Goal: Task Accomplishment & Management: Use online tool/utility

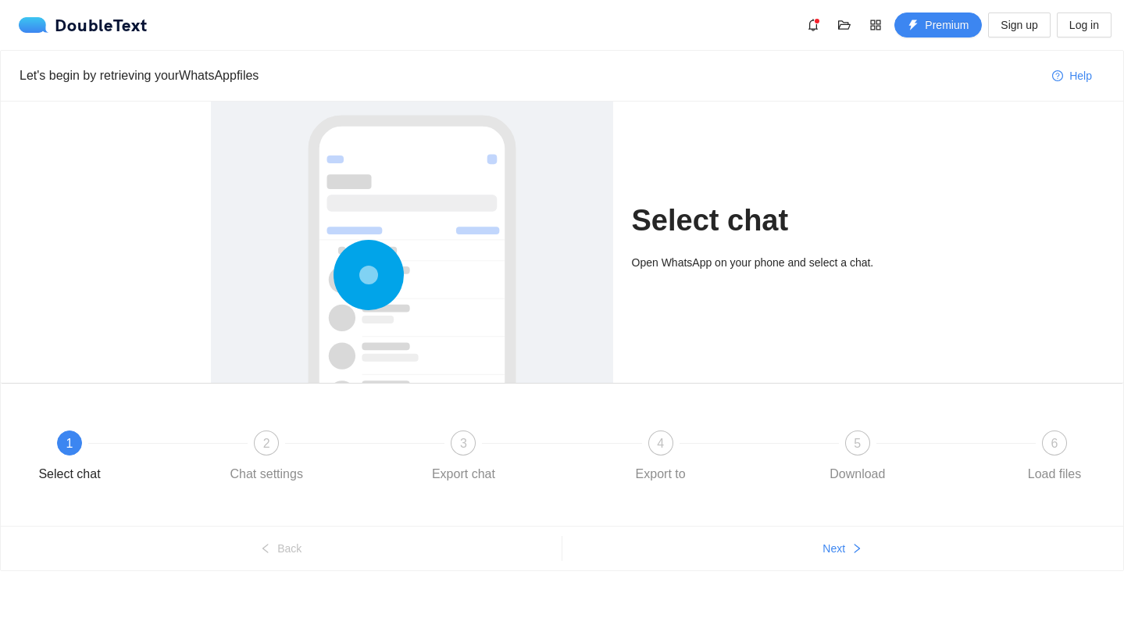
click at [669, 230] on h1 "Select chat" at bounding box center [773, 220] width 282 height 37
click at [364, 295] on circle at bounding box center [368, 275] width 41 height 41
click at [59, 451] on div "1 Select chat" at bounding box center [122, 458] width 197 height 56
click at [727, 202] on h1 "Select chat" at bounding box center [773, 220] width 282 height 37
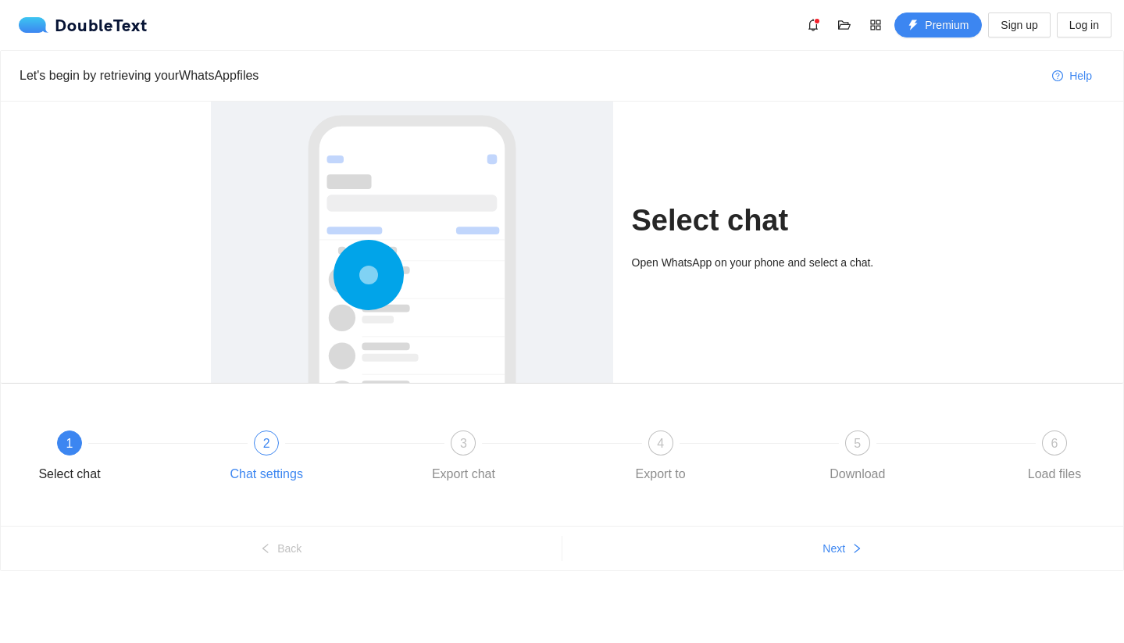
click at [291, 442] on div at bounding box center [364, 443] width 197 height 6
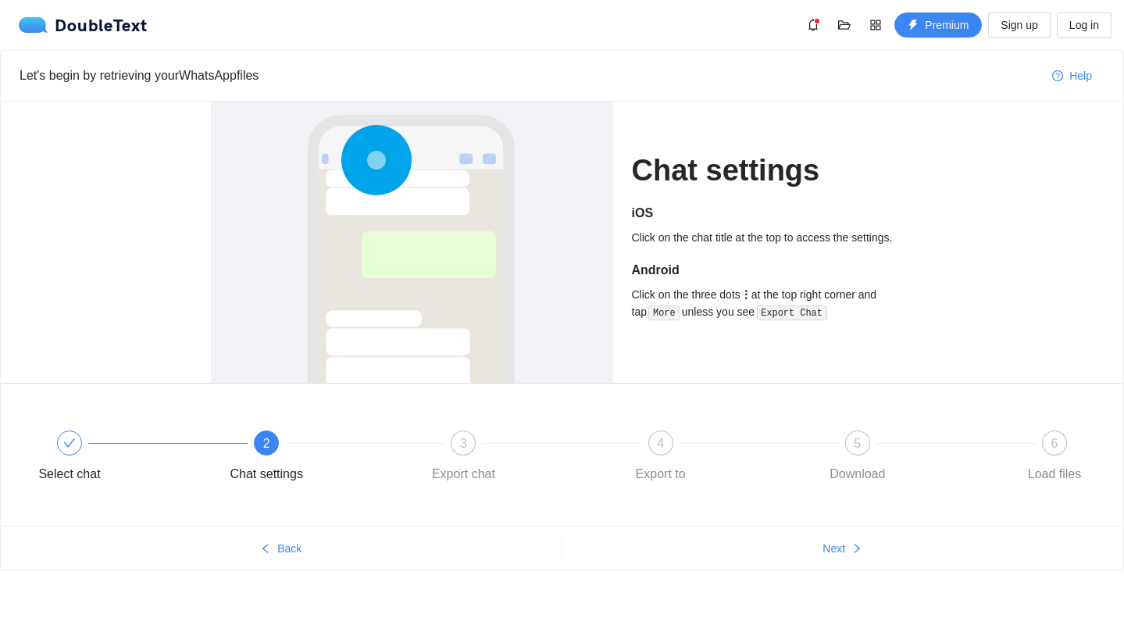
click at [345, 502] on div "Select chat 2 Chat settings 3 Export chat 4 Export to 5 Download 6 Load files" at bounding box center [562, 455] width 1122 height 142
click at [430, 465] on div "Export chat" at bounding box center [463, 474] width 91 height 25
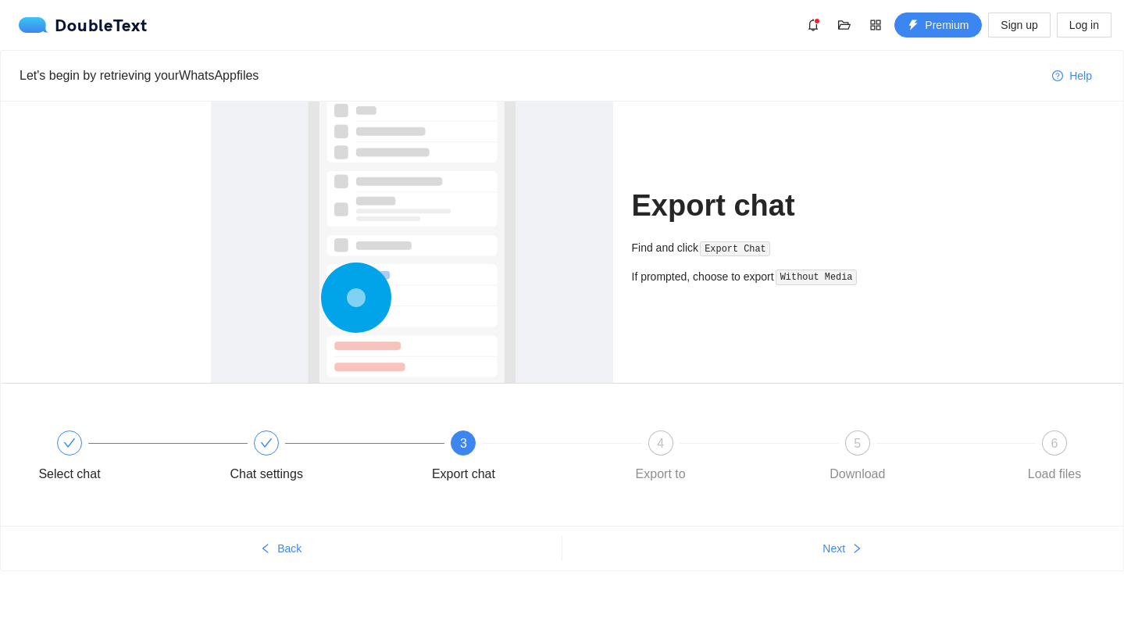
click at [601, 436] on div "3 Export chat" at bounding box center [516, 458] width 197 height 56
click at [685, 450] on div "4 Export to" at bounding box center [714, 458] width 197 height 56
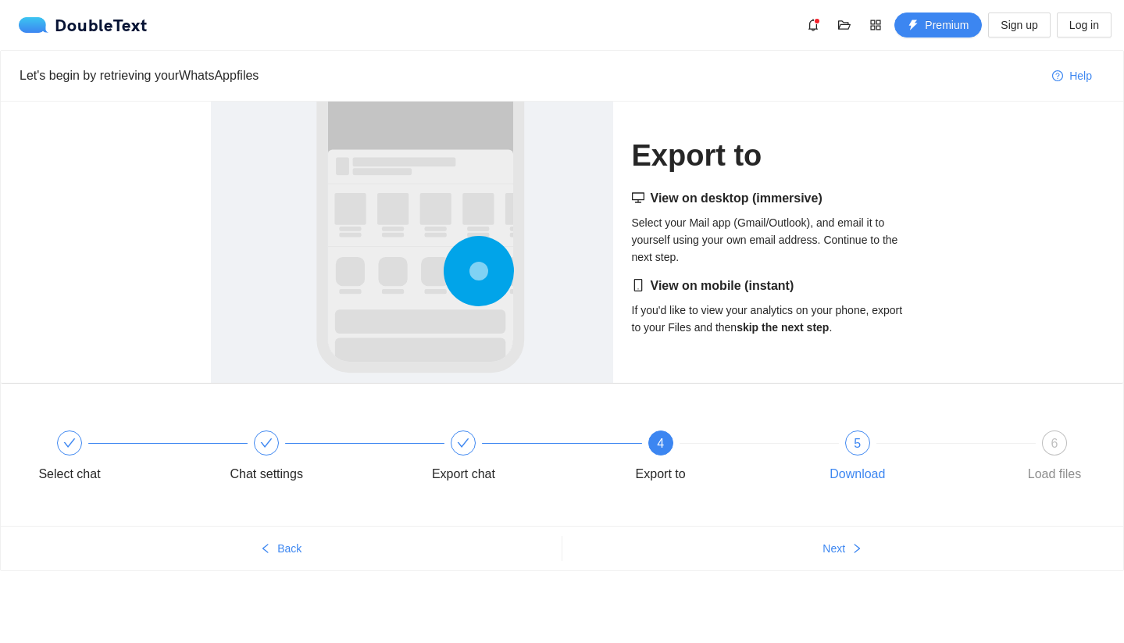
click at [846, 451] on div "5 Download" at bounding box center [910, 458] width 197 height 56
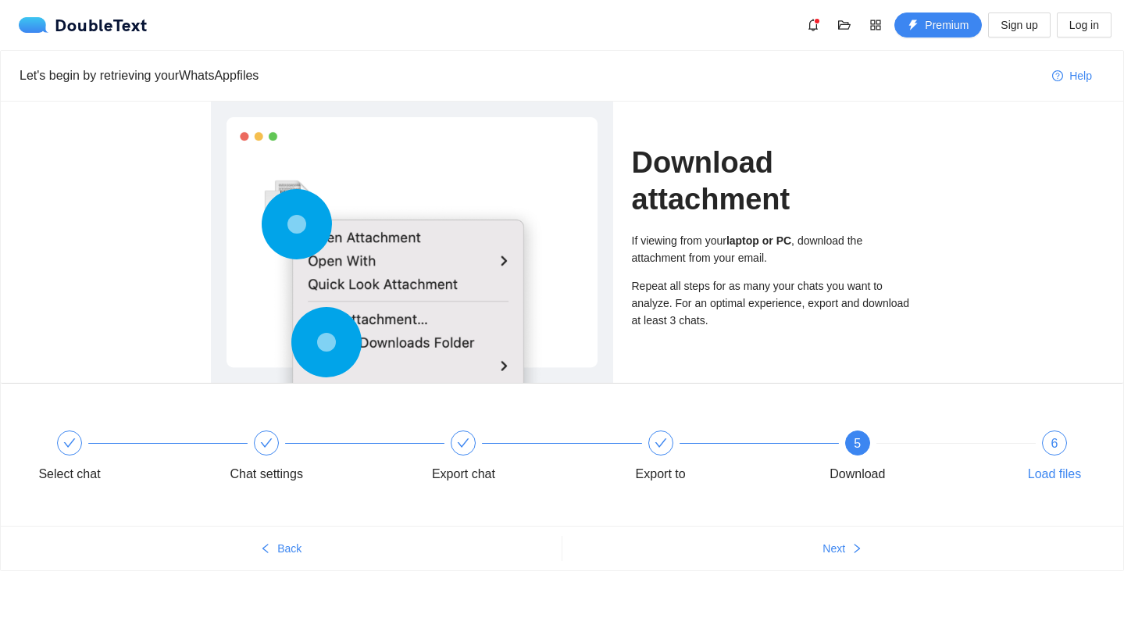
click at [1036, 436] on div "6 Load files" at bounding box center [1054, 458] width 91 height 56
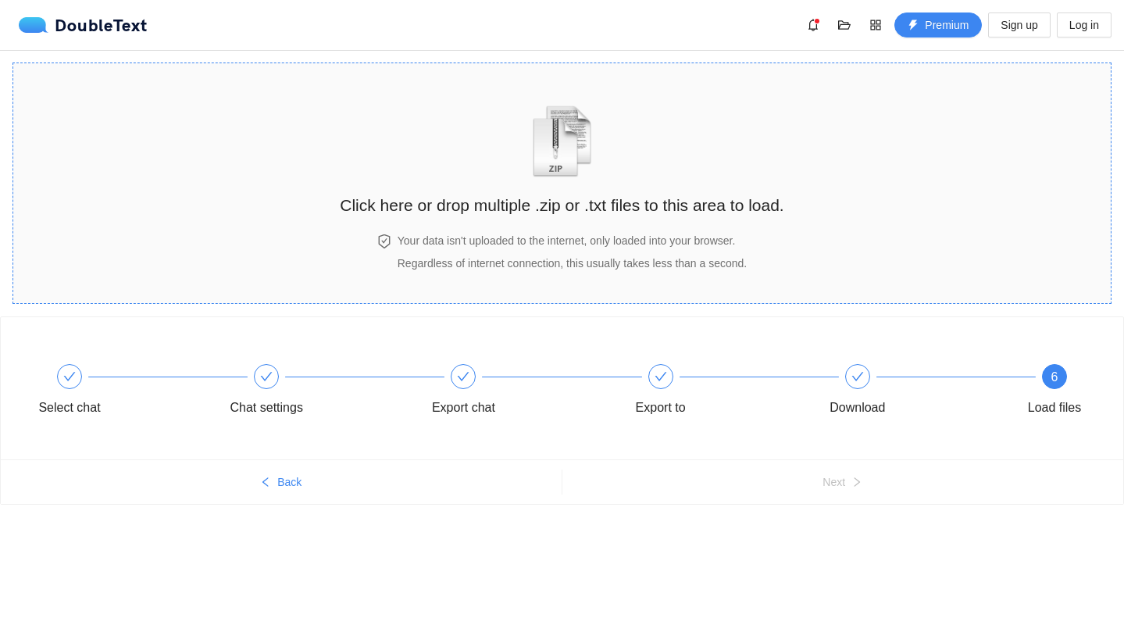
click at [440, 183] on div "Click here or drop multiple .zip or .txt files to this area to load." at bounding box center [562, 148] width 444 height 139
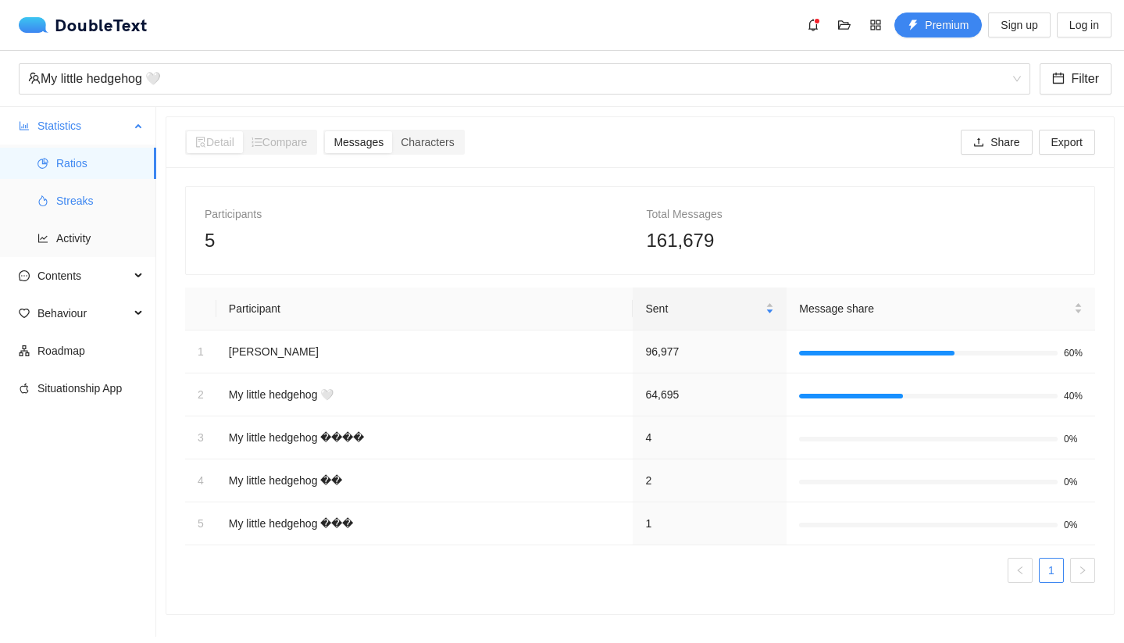
click at [122, 210] on span "Streaks" at bounding box center [99, 200] width 87 height 31
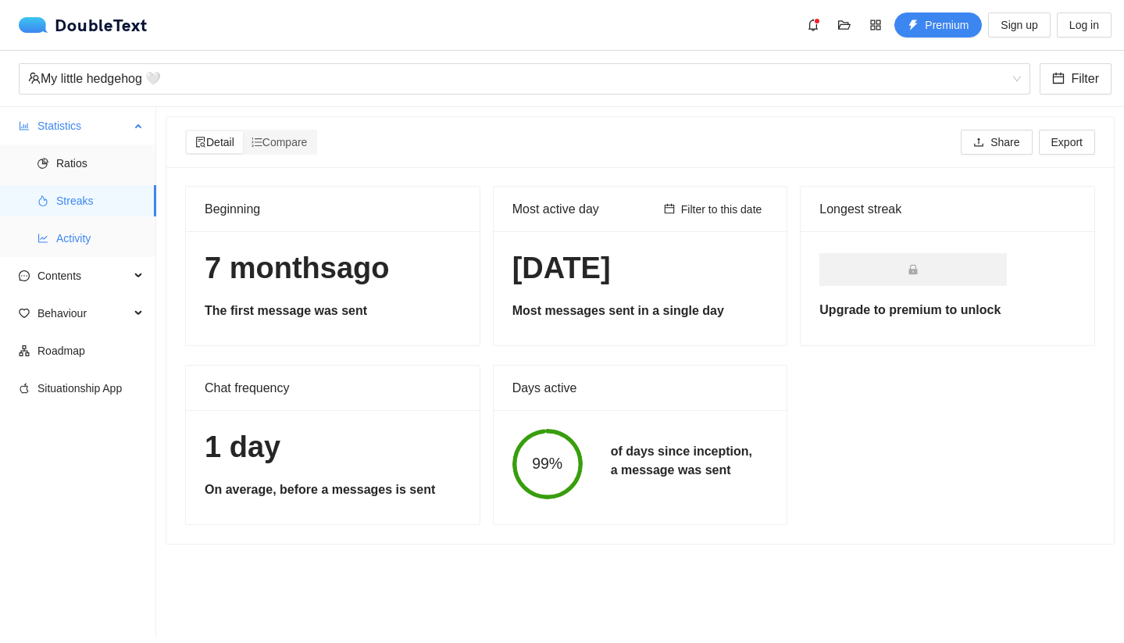
click at [96, 236] on span "Activity" at bounding box center [99, 238] width 87 height 31
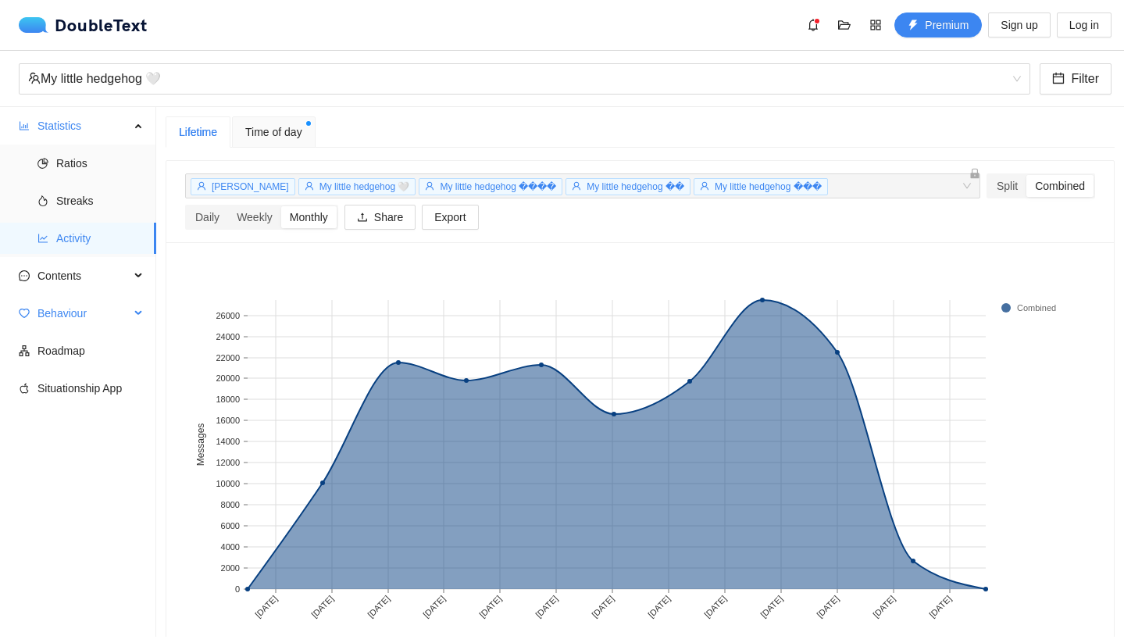
click at [84, 305] on span "Behaviour" at bounding box center [83, 313] width 92 height 31
click at [90, 344] on span "Interactions" at bounding box center [99, 350] width 87 height 31
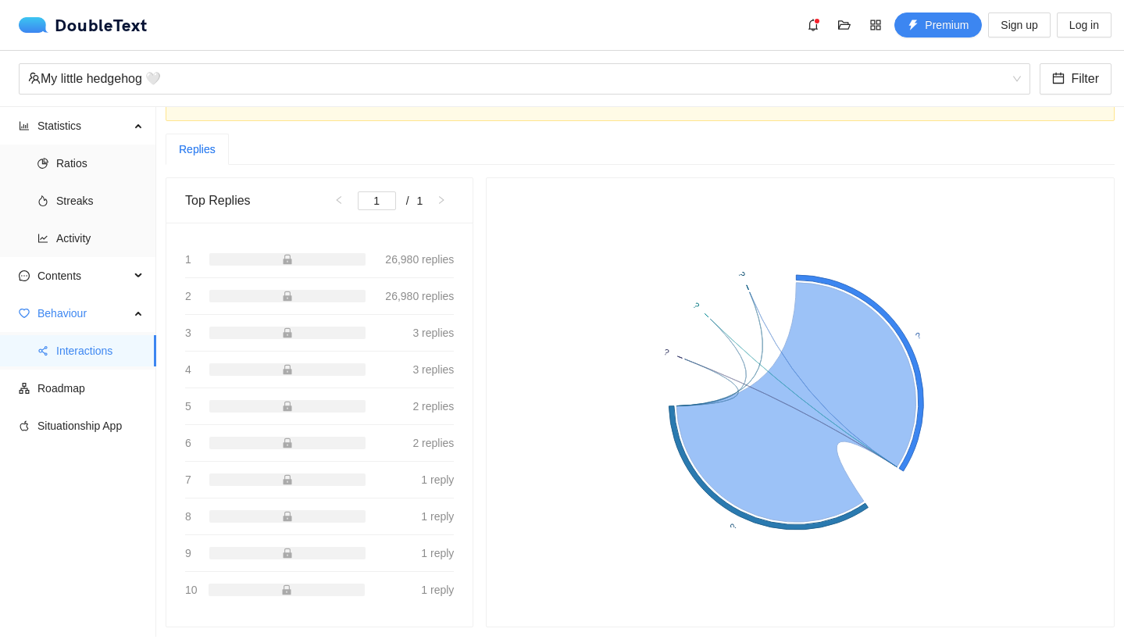
scroll to position [80, 0]
click at [102, 394] on span "Roadmap" at bounding box center [90, 388] width 106 height 31
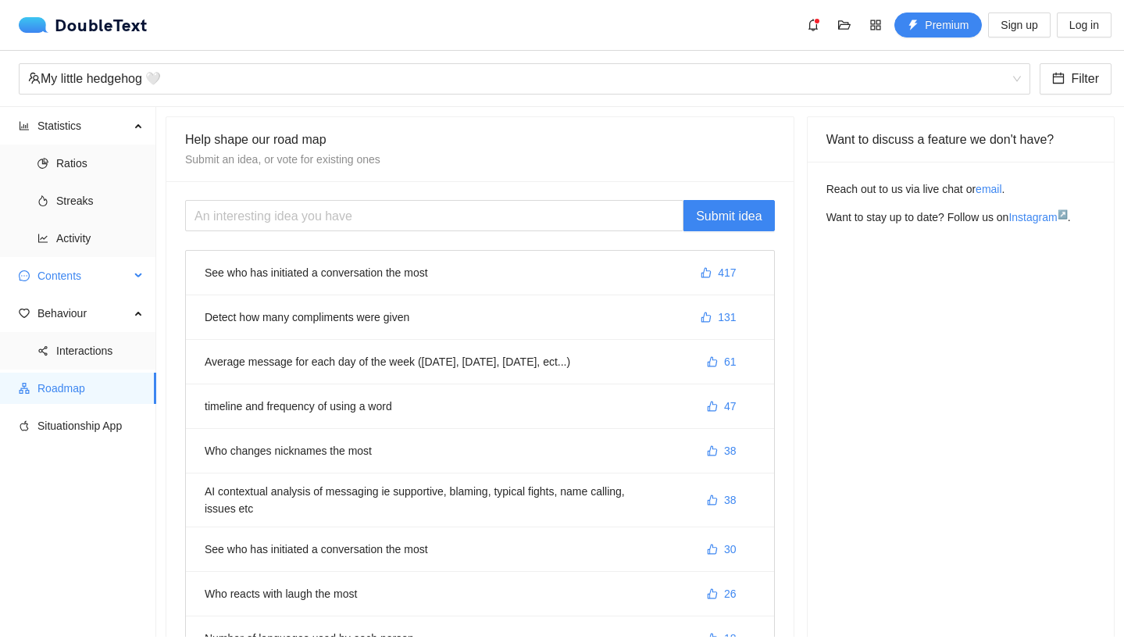
click at [91, 268] on span "Contents" at bounding box center [83, 275] width 92 height 31
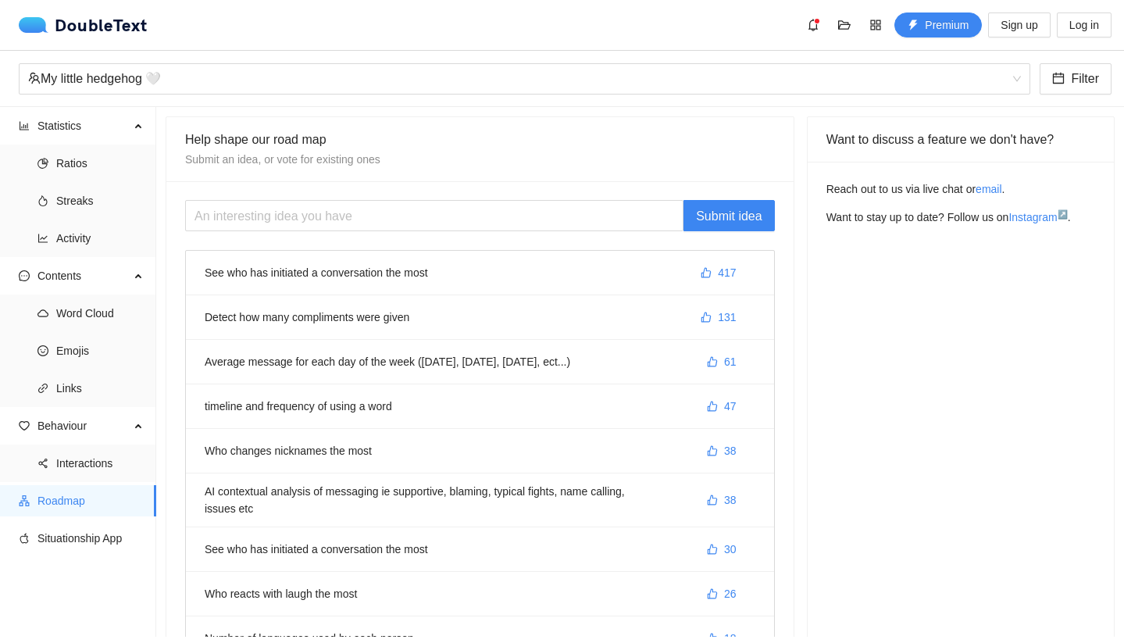
click at [315, 276] on li "See who has initiated a conversation the most 417" at bounding box center [480, 273] width 588 height 45
click at [237, 278] on li "See who has initiated a conversation the most 417" at bounding box center [480, 273] width 588 height 45
click at [373, 265] on li "See who has initiated a conversation the most 417" at bounding box center [480, 273] width 588 height 45
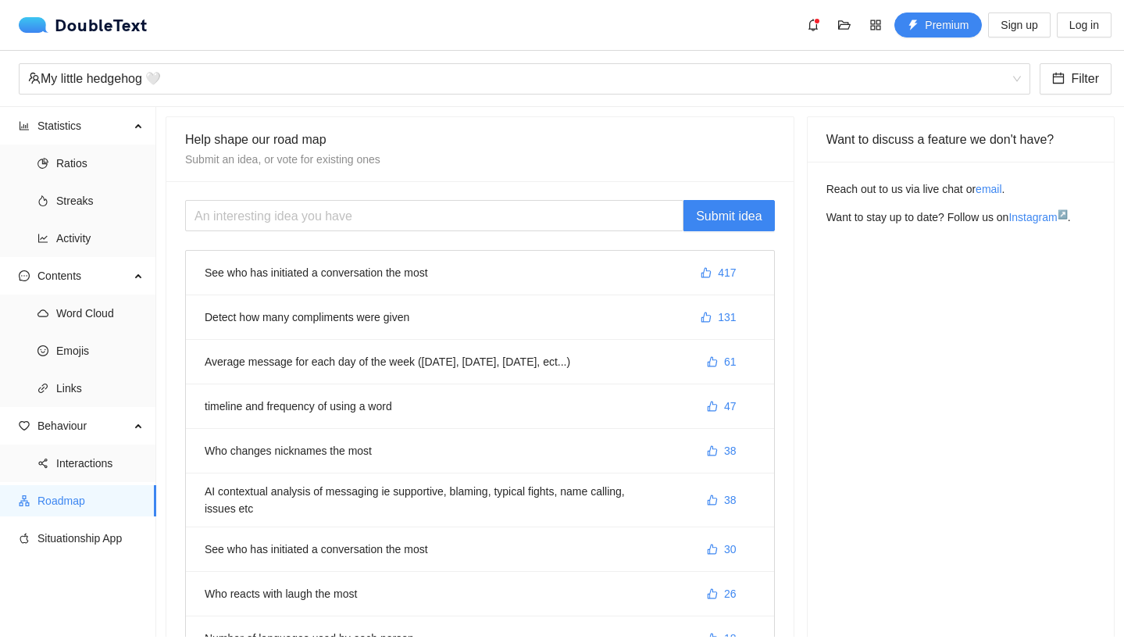
click at [373, 265] on li "See who has initiated a conversation the most 417" at bounding box center [480, 273] width 588 height 45
click at [86, 227] on span "Activity" at bounding box center [99, 238] width 87 height 31
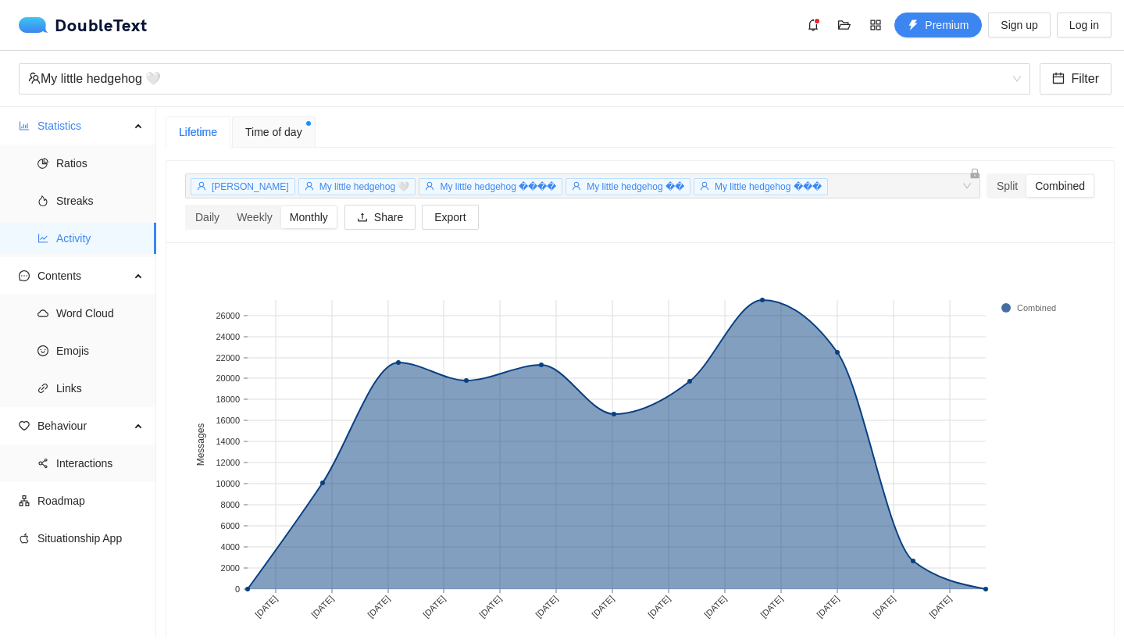
click at [284, 133] on span "Time of day" at bounding box center [273, 131] width 57 height 17
